Goal: Information Seeking & Learning: Learn about a topic

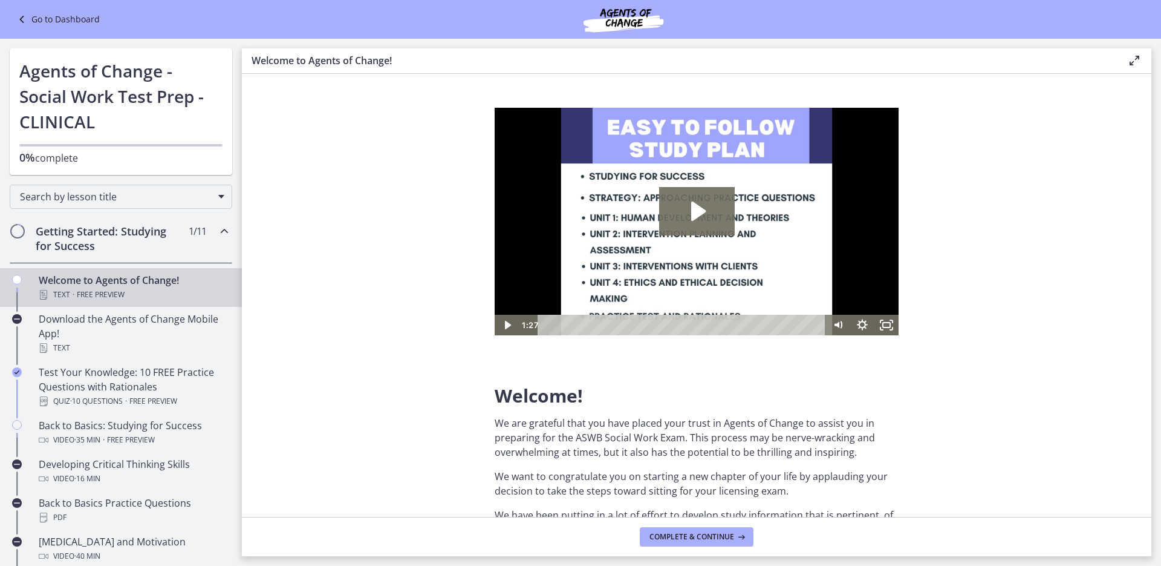
click at [39, 22] on link "Go to Dashboard" at bounding box center [57, 19] width 85 height 15
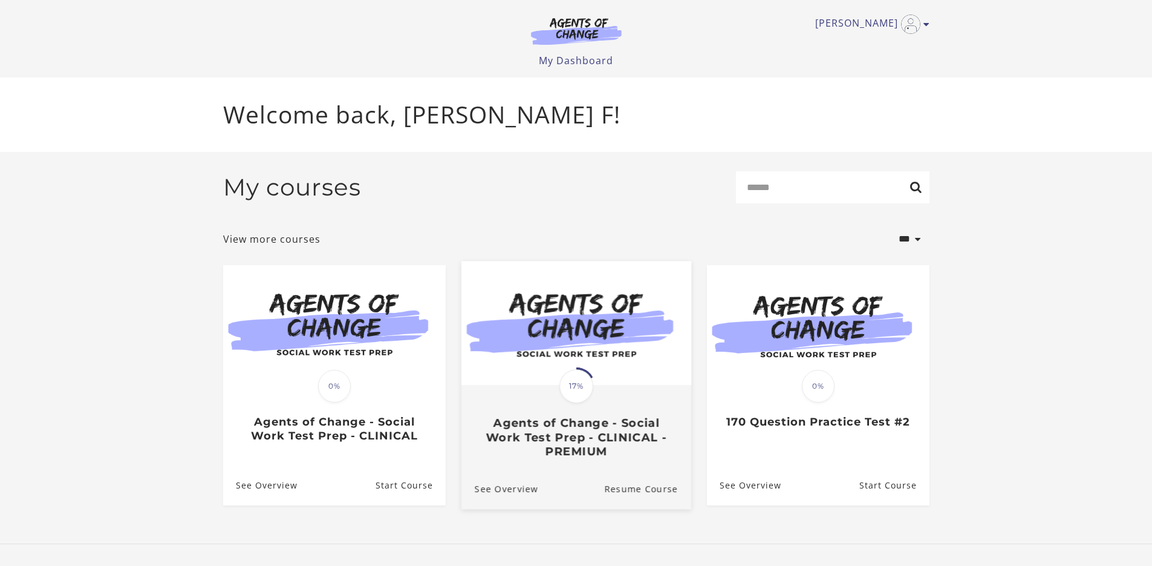
click at [576, 383] on span "17%" at bounding box center [576, 386] width 34 height 34
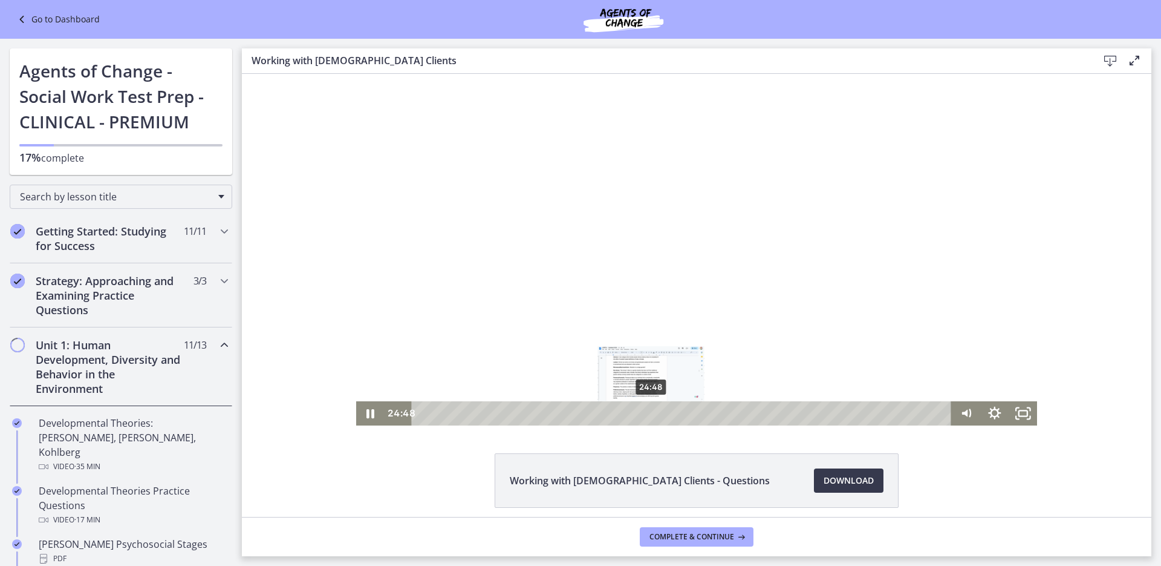
click at [639, 418] on div "24:48" at bounding box center [683, 413] width 523 height 24
drag, startPoint x: 683, startPoint y: 413, endPoint x: 600, endPoint y: 417, distance: 83.6
click at [600, 417] on div "21:16" at bounding box center [683, 413] width 523 height 24
drag, startPoint x: 600, startPoint y: 417, endPoint x: 636, endPoint y: 415, distance: 36.3
click at [636, 415] on div "Playbar" at bounding box center [638, 413] width 8 height 8
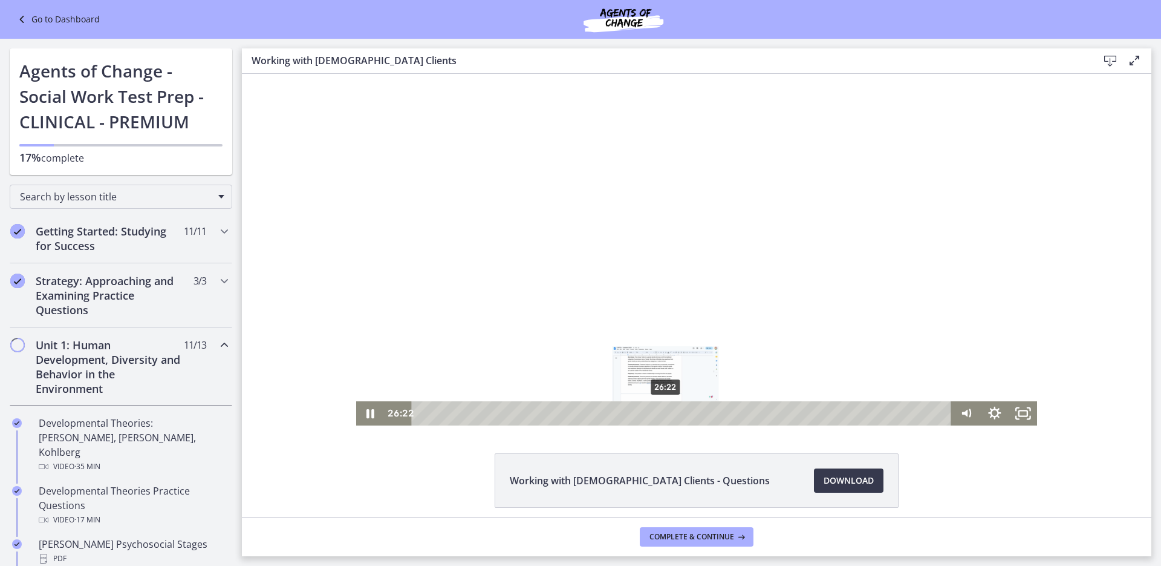
drag, startPoint x: 676, startPoint y: 414, endPoint x: 662, endPoint y: 415, distance: 14.0
click at [662, 415] on div "Playbar" at bounding box center [666, 413] width 8 height 8
click at [367, 414] on icon "Pause" at bounding box center [371, 413] width 8 height 9
click at [362, 414] on icon "Play Video" at bounding box center [371, 413] width 34 height 29
click at [671, 412] on div "27:21" at bounding box center [683, 413] width 523 height 24
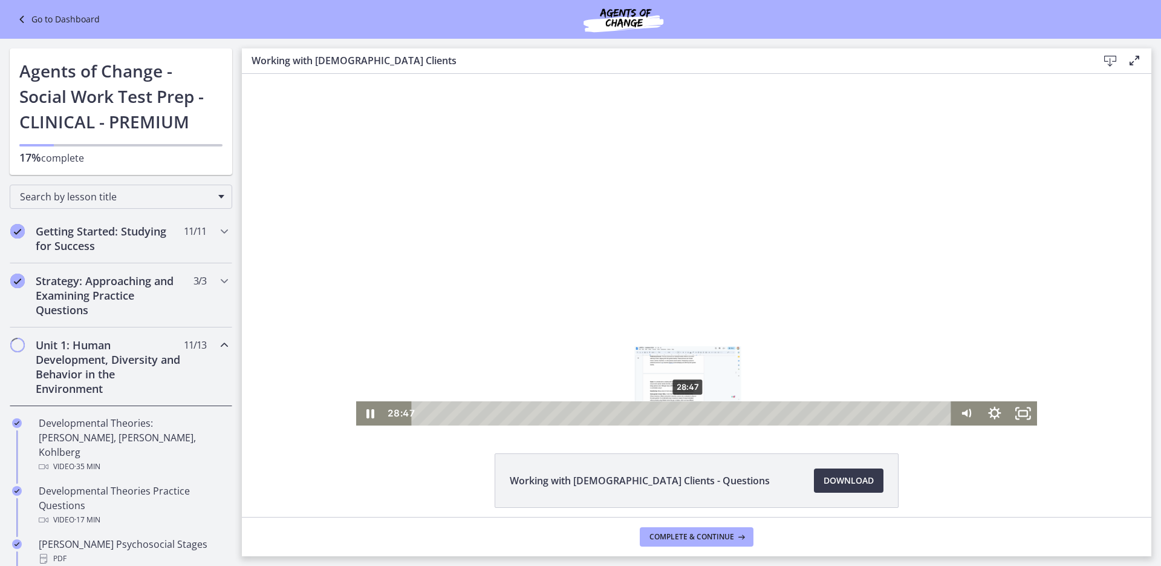
drag, startPoint x: 671, startPoint y: 412, endPoint x: 684, endPoint y: 412, distance: 13.3
click at [684, 412] on div "Playbar" at bounding box center [688, 413] width 8 height 8
click at [678, 412] on div "Playbar" at bounding box center [682, 413] width 8 height 8
drag, startPoint x: 678, startPoint y: 412, endPoint x: 667, endPoint y: 413, distance: 11.5
click at [667, 413] on div "Playbar" at bounding box center [671, 413] width 8 height 8
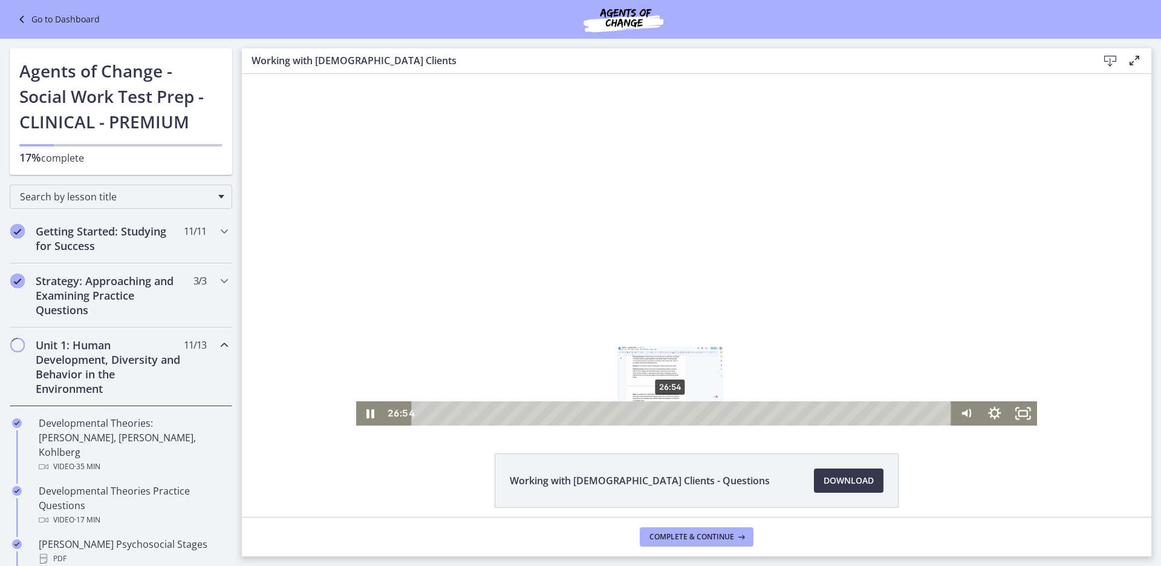
click at [667, 413] on div "Playbar" at bounding box center [671, 413] width 8 height 8
click at [669, 414] on div "Playbar" at bounding box center [673, 413] width 8 height 8
click at [670, 414] on div "Playbar" at bounding box center [674, 413] width 8 height 8
click at [366, 415] on icon "Pause" at bounding box center [370, 413] width 9 height 11
click at [363, 415] on icon "Play Video" at bounding box center [371, 413] width 34 height 29
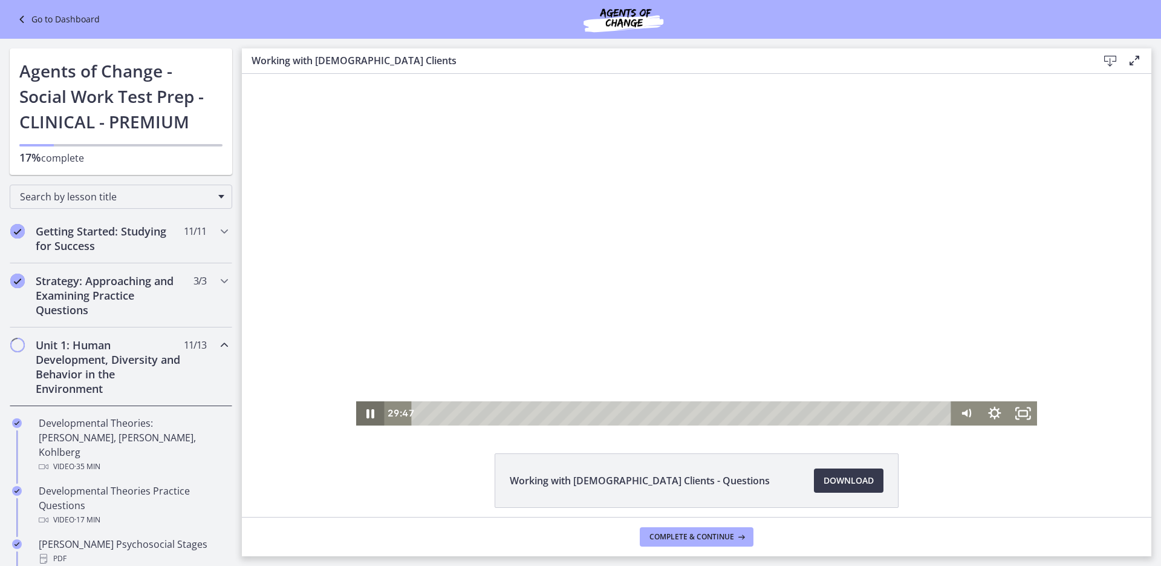
click at [367, 415] on icon "Pause" at bounding box center [371, 413] width 8 height 9
click at [363, 416] on icon "Play Video" at bounding box center [371, 413] width 34 height 29
click at [366, 413] on icon "Pause" at bounding box center [370, 413] width 34 height 29
